Goal: Task Accomplishment & Management: Manage account settings

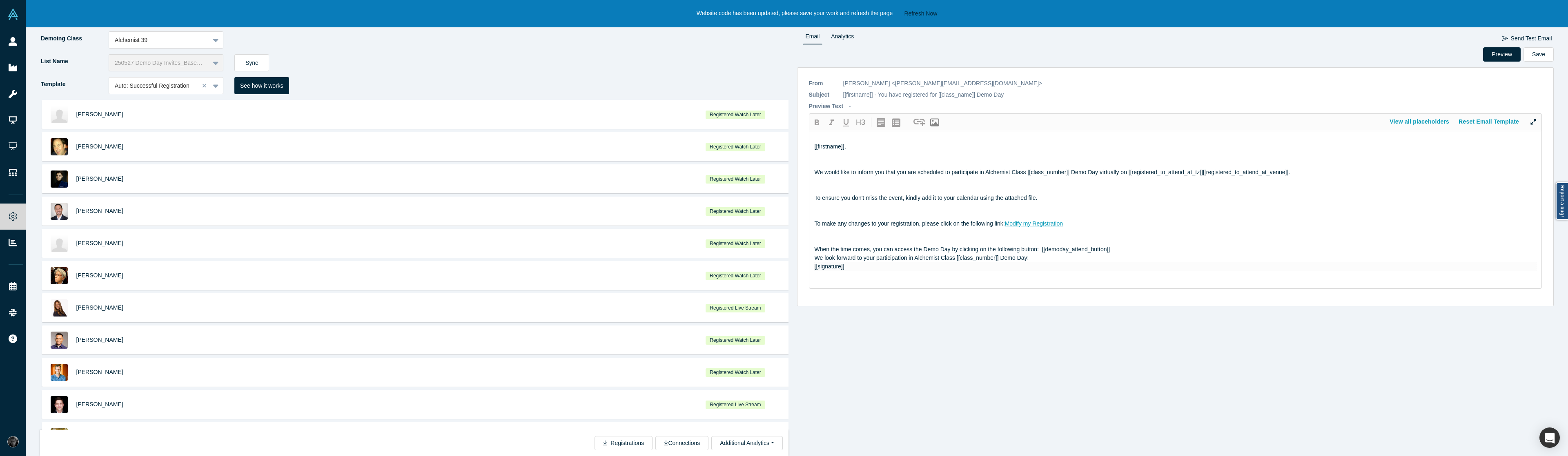
click at [917, 10] on button "Refresh Now" at bounding box center [920, 13] width 39 height 10
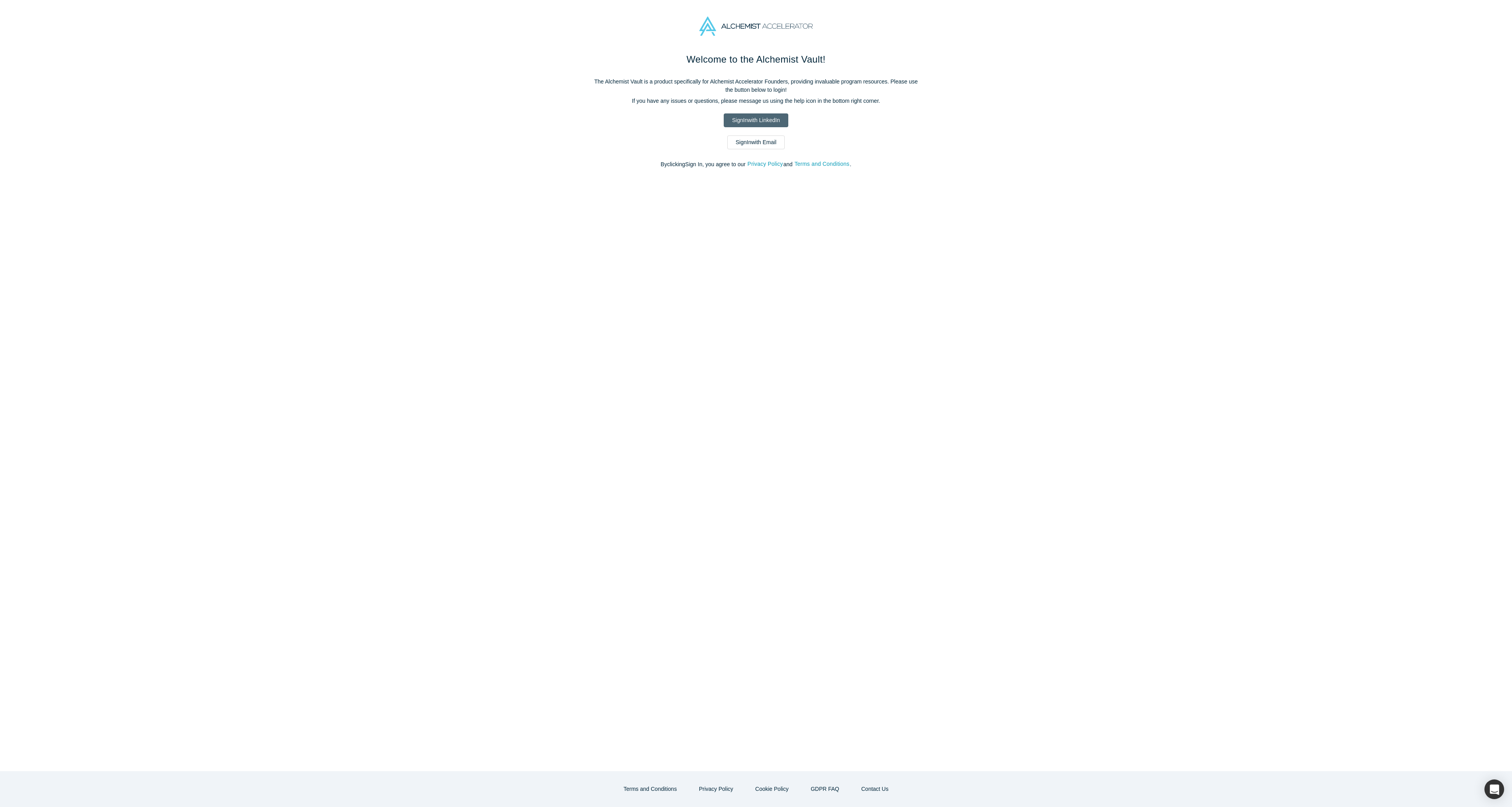
click at [744, 115] on link "Sign In with LinkedIn" at bounding box center [756, 120] width 64 height 14
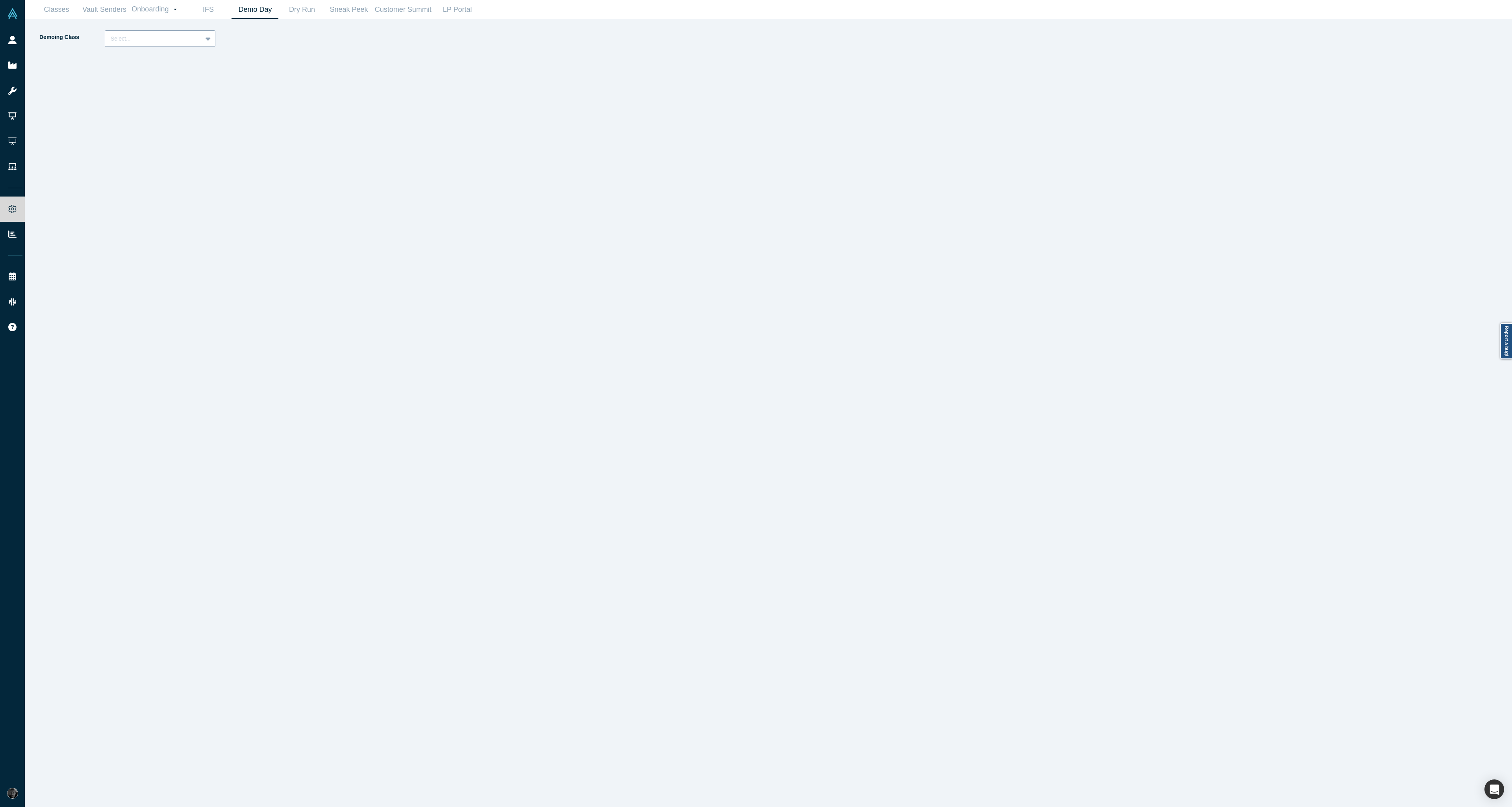
click at [147, 32] on div "Select..." at bounding box center [153, 39] width 97 height 13
click at [176, 76] on div "Alchemist 40 (Active)" at bounding box center [160, 73] width 111 height 15
click at [179, 58] on div "Select..." at bounding box center [153, 61] width 86 height 8
click at [178, 38] on div at bounding box center [153, 38] width 86 height 10
click at [162, 89] on div "Alchemist 39" at bounding box center [160, 87] width 111 height 15
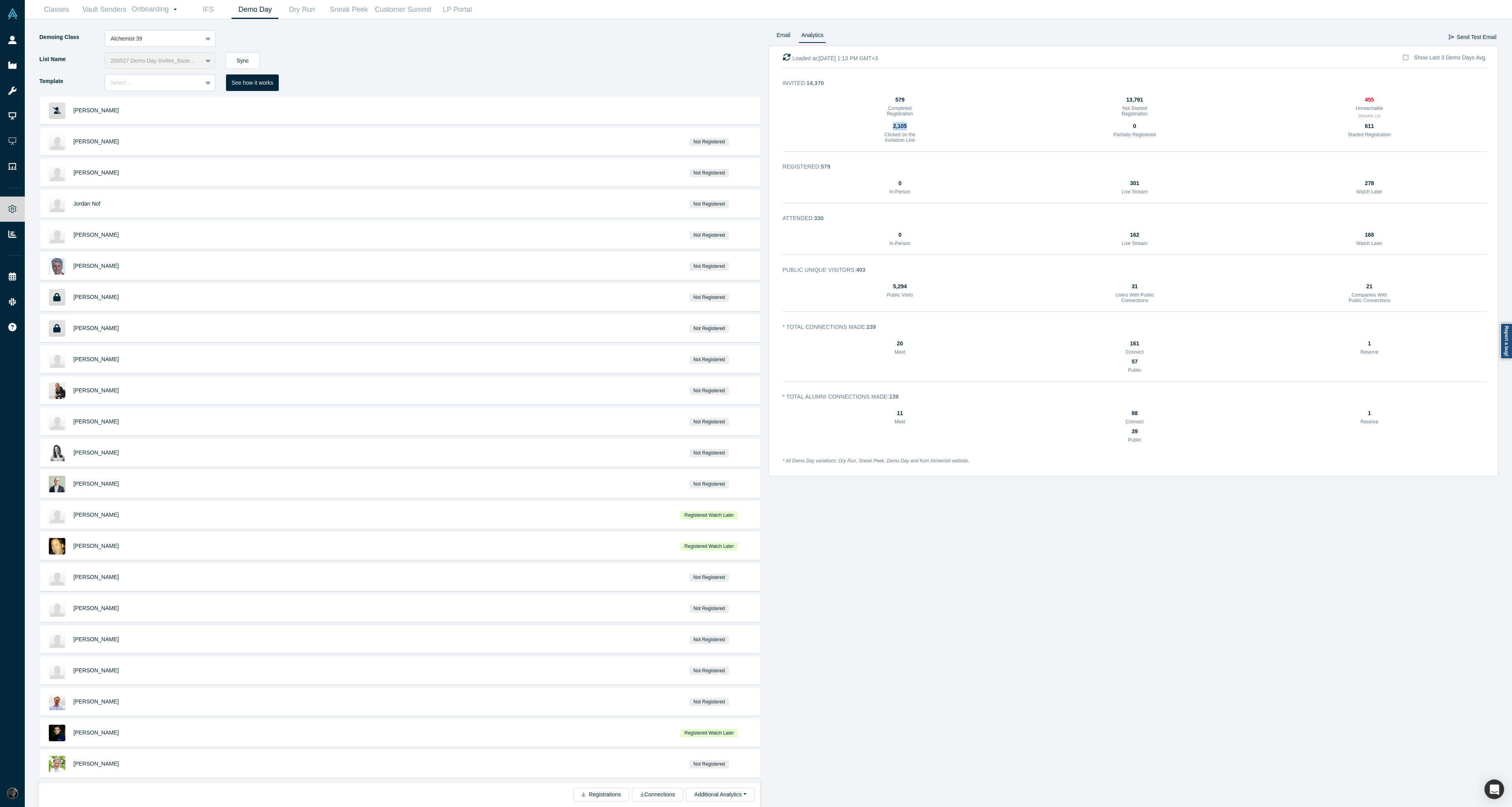
drag, startPoint x: 906, startPoint y: 127, endPoint x: 887, endPoint y: 127, distance: 19.0
click at [887, 127] on div "2,105" at bounding box center [900, 126] width 44 height 8
